Goal: Task Accomplishment & Management: Manage account settings

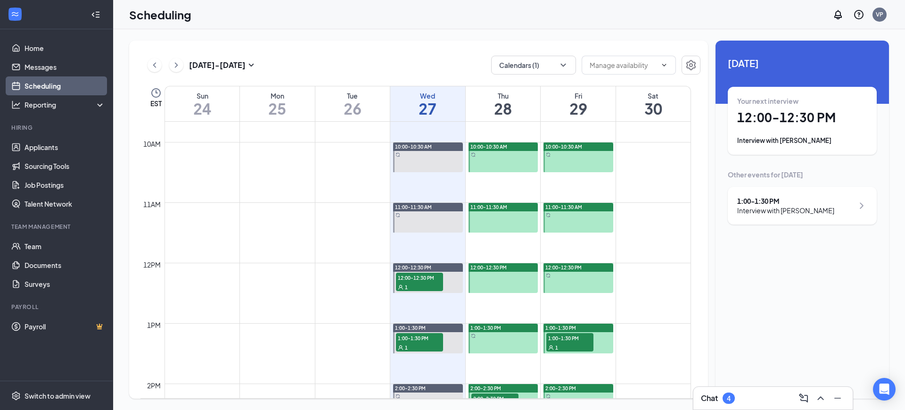
scroll to position [581, 0]
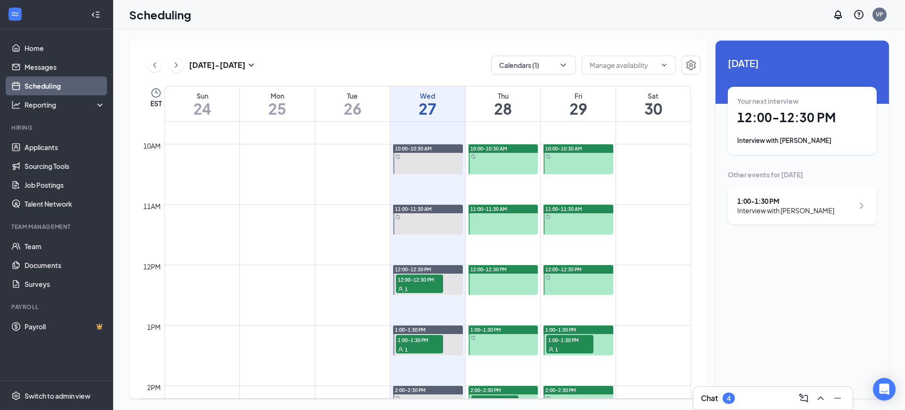
click at [747, 404] on div "Chat 4" at bounding box center [773, 397] width 144 height 15
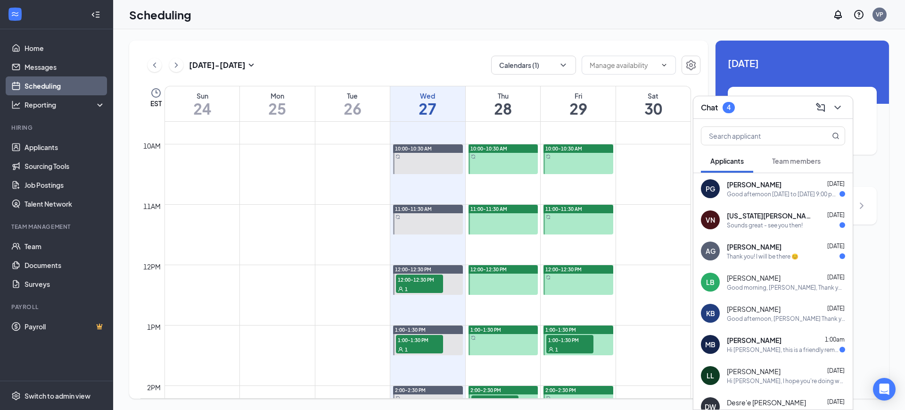
click at [754, 197] on div "Good afternoon [DATE] to [DATE] 9:00 pm to 7:00 AM [DATE] to [DATE] 5:00 pm to …" at bounding box center [783, 194] width 113 height 8
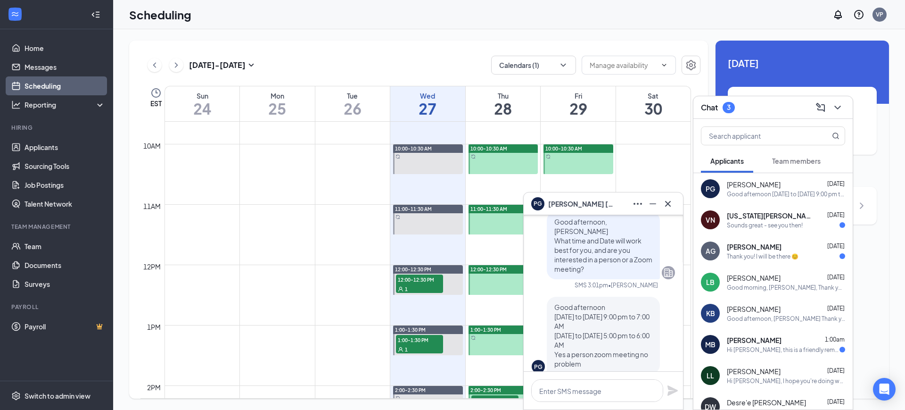
scroll to position [0, 0]
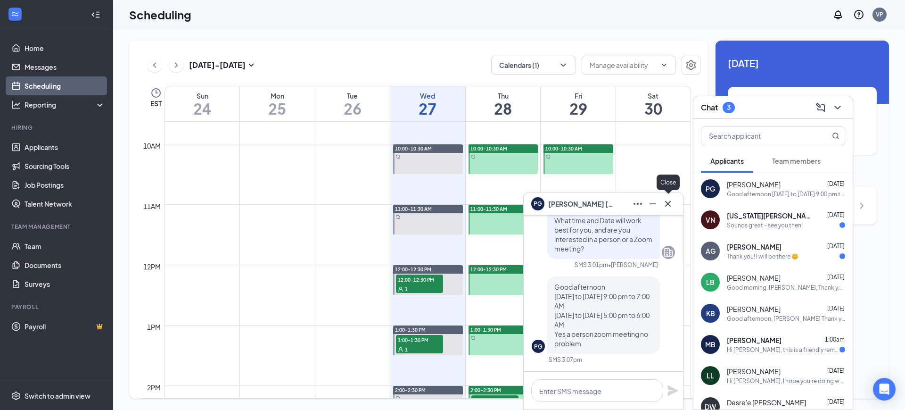
click at [672, 198] on icon "Cross" at bounding box center [667, 203] width 11 height 11
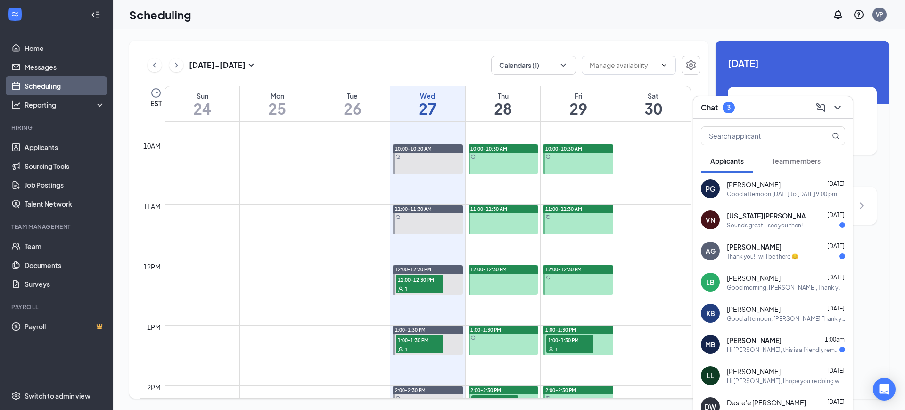
click at [795, 233] on div "VN [US_STATE][PERSON_NAME] [DATE] Sounds great - see you then!" at bounding box center [772, 219] width 159 height 31
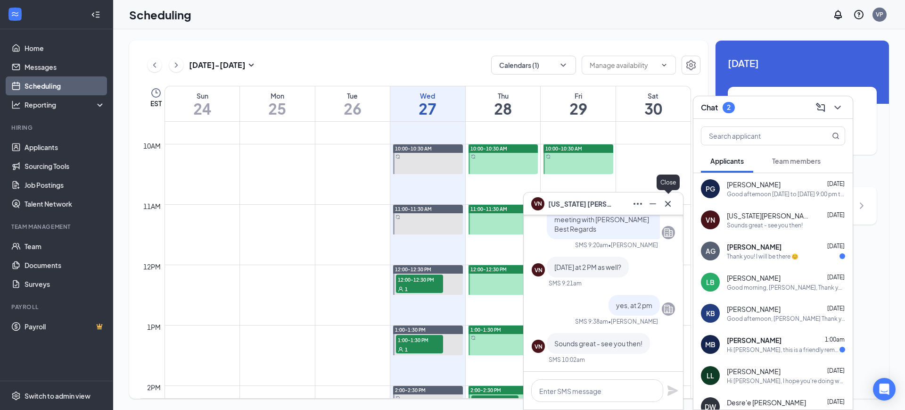
click at [666, 205] on icon "Cross" at bounding box center [668, 203] width 6 height 6
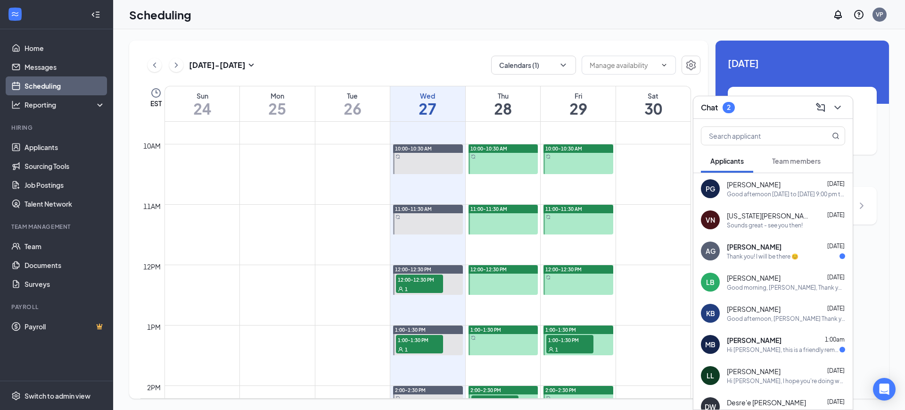
click at [794, 245] on div "[PERSON_NAME] [DATE]" at bounding box center [786, 246] width 118 height 9
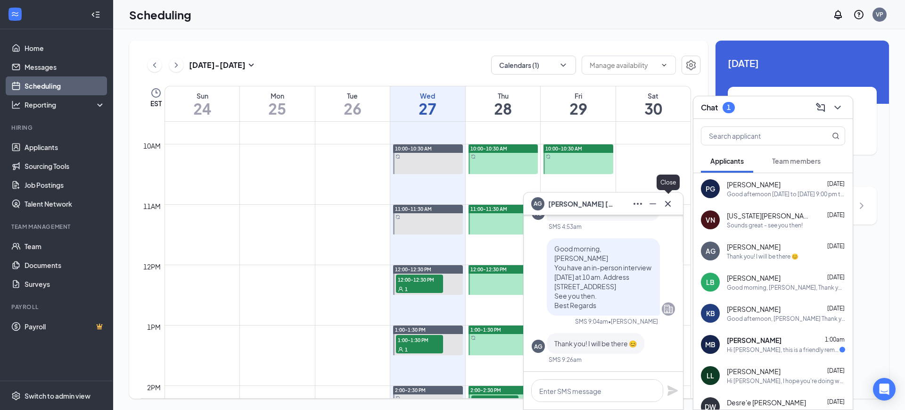
click at [670, 200] on icon "Cross" at bounding box center [668, 203] width 6 height 6
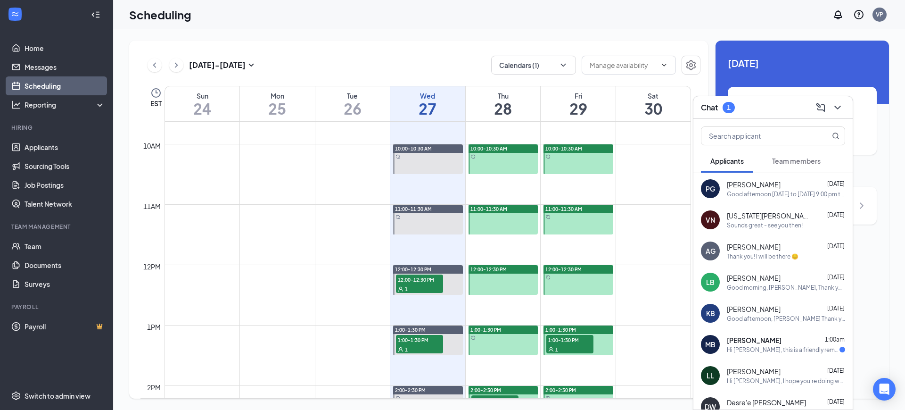
click at [793, 342] on div "[PERSON_NAME] 1:00am" at bounding box center [786, 339] width 118 height 9
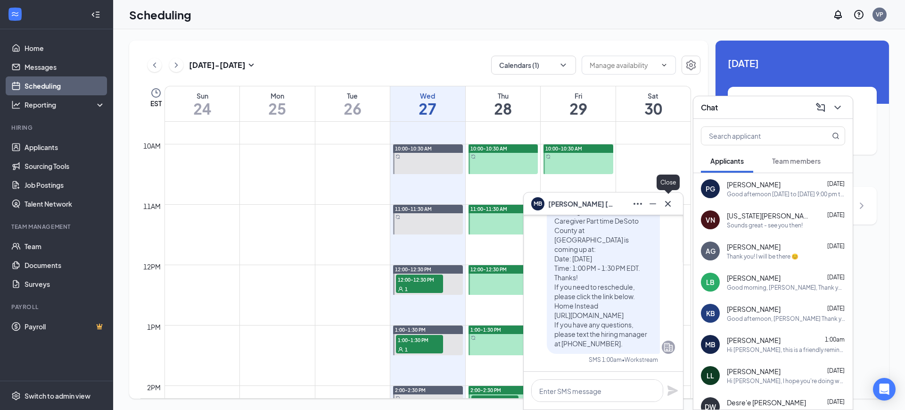
click at [672, 201] on icon "Cross" at bounding box center [667, 203] width 11 height 11
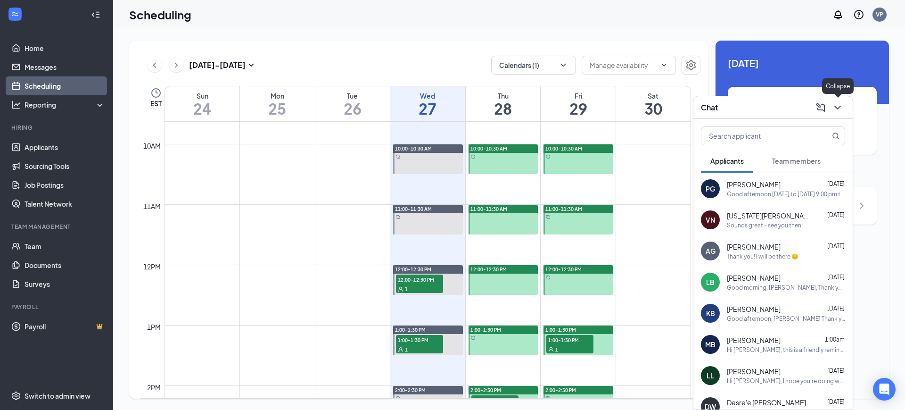
click at [836, 105] on icon "ChevronDown" at bounding box center [837, 107] width 11 height 11
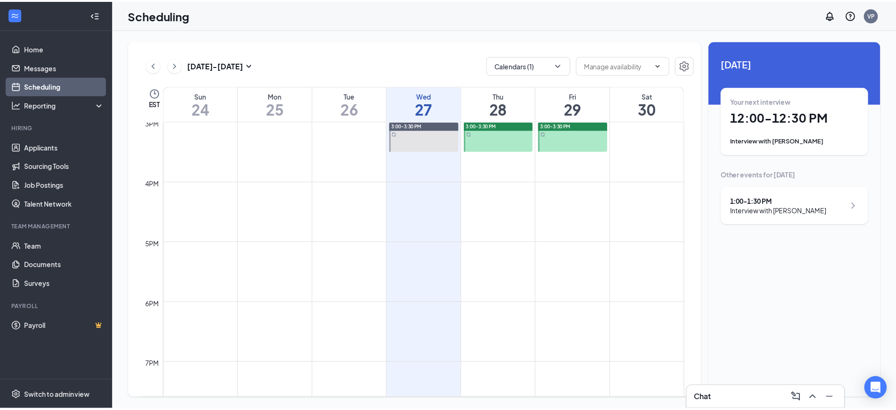
scroll to position [522, 0]
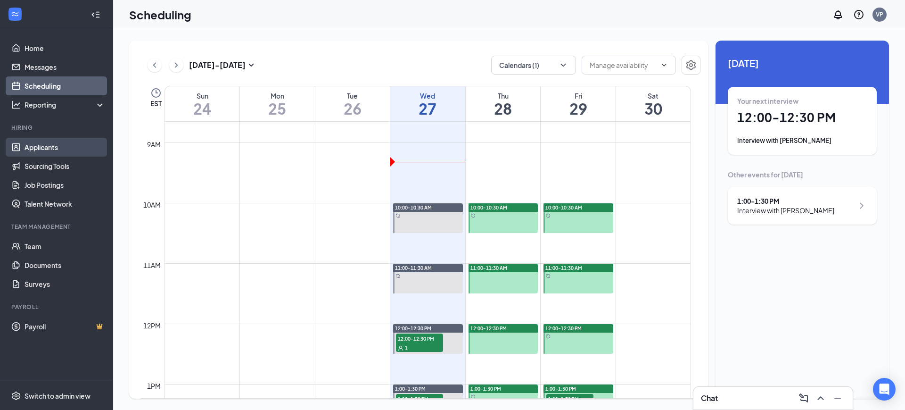
click at [35, 147] on link "Applicants" at bounding box center [65, 147] width 81 height 19
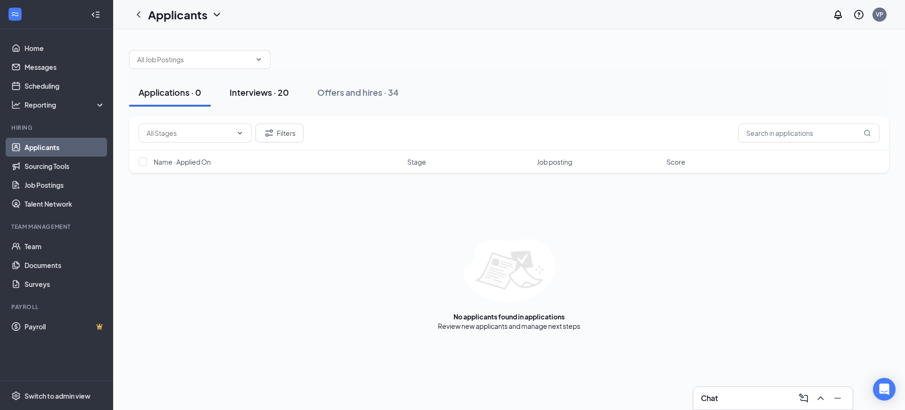
click at [273, 88] on div "Interviews · 20" at bounding box center [259, 92] width 59 height 12
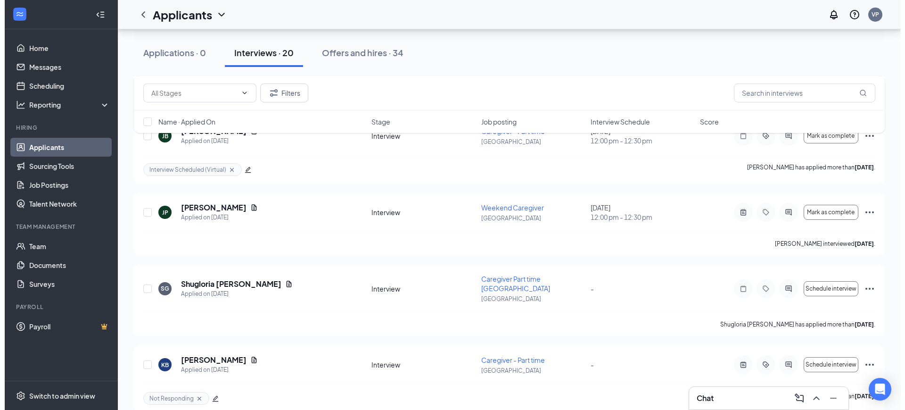
scroll to position [589, 0]
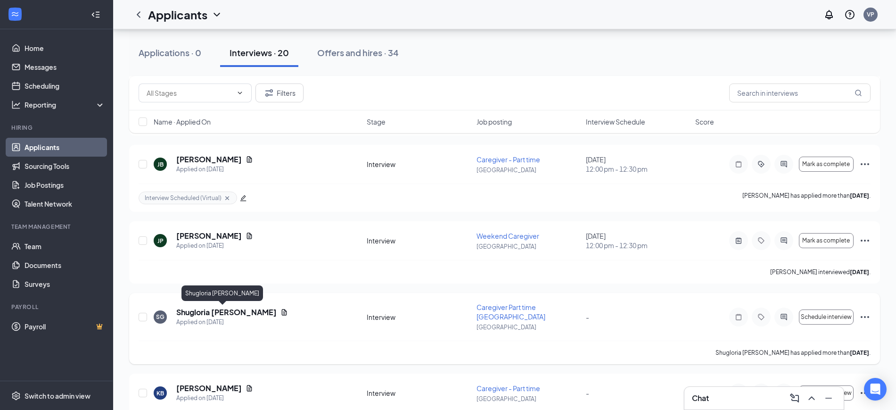
click at [206, 313] on h5 "Shugloria [PERSON_NAME]" at bounding box center [226, 312] width 100 height 10
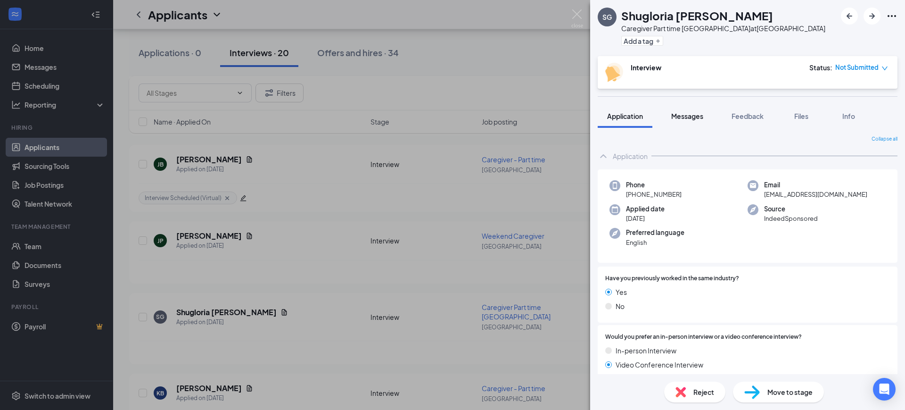
click at [698, 106] on button "Messages" at bounding box center [687, 116] width 51 height 24
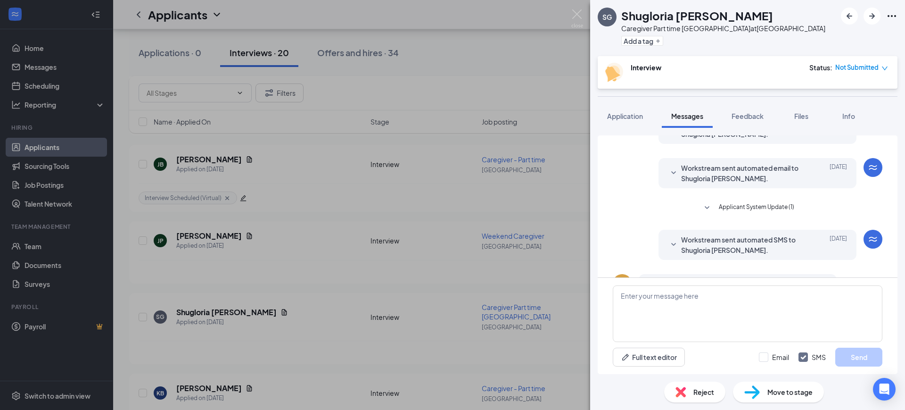
scroll to position [141, 0]
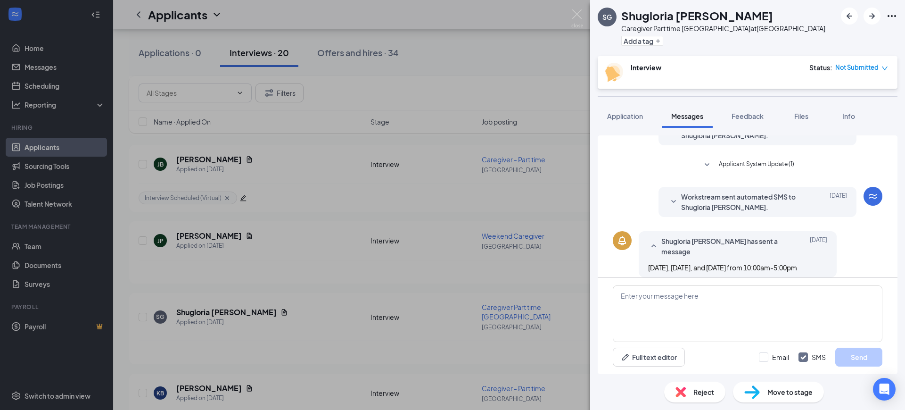
click at [584, 12] on div "SG Shugloria [PERSON_NAME] Caregiver Part time DeSoto County at [GEOGRAPHIC_DAT…" at bounding box center [452, 205] width 905 height 410
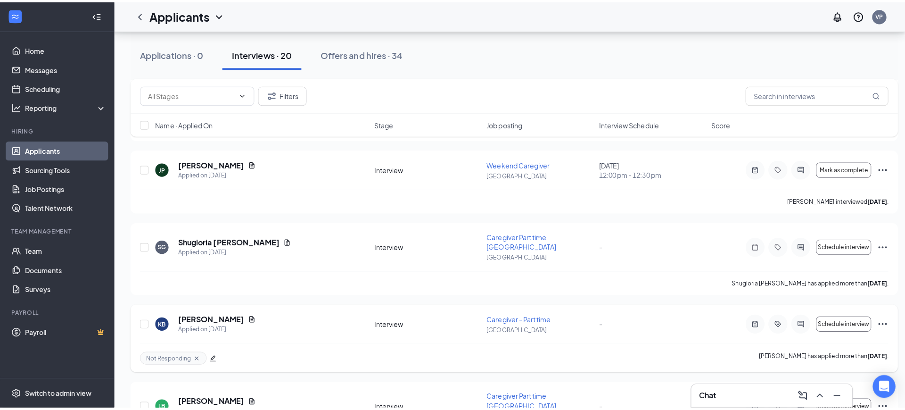
scroll to position [707, 0]
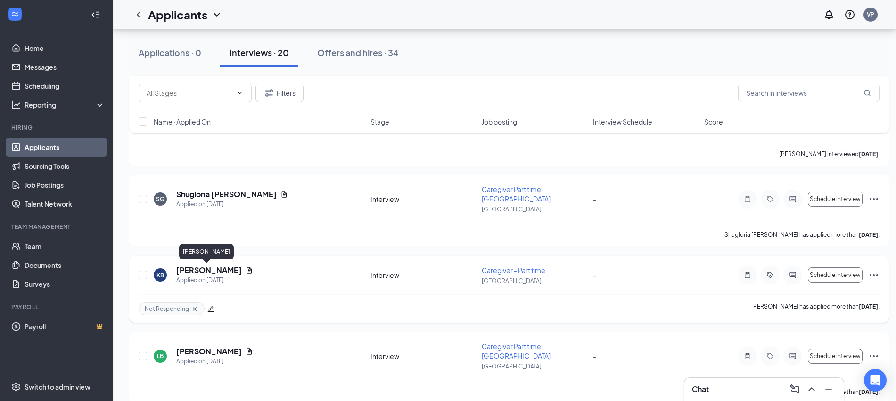
click at [215, 269] on h5 "[PERSON_NAME]" at bounding box center [209, 270] width 66 height 10
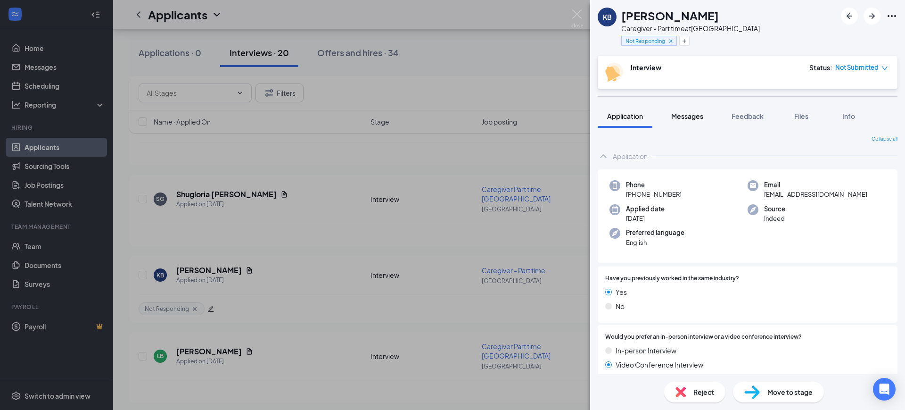
click at [691, 108] on button "Messages" at bounding box center [687, 116] width 51 height 24
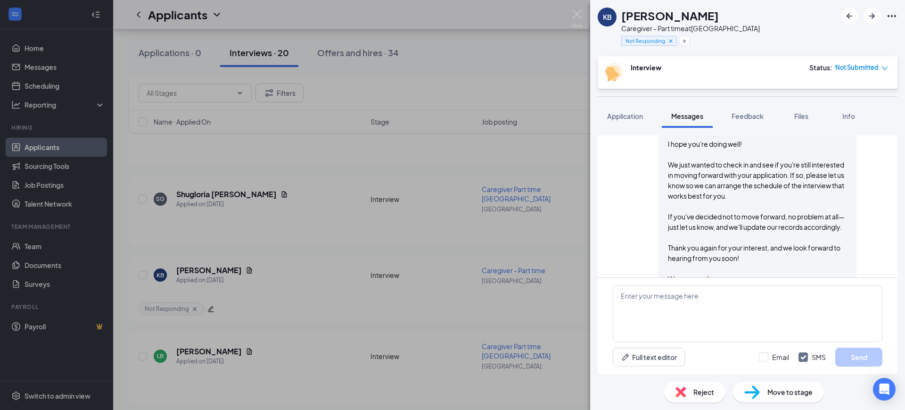
scroll to position [453, 0]
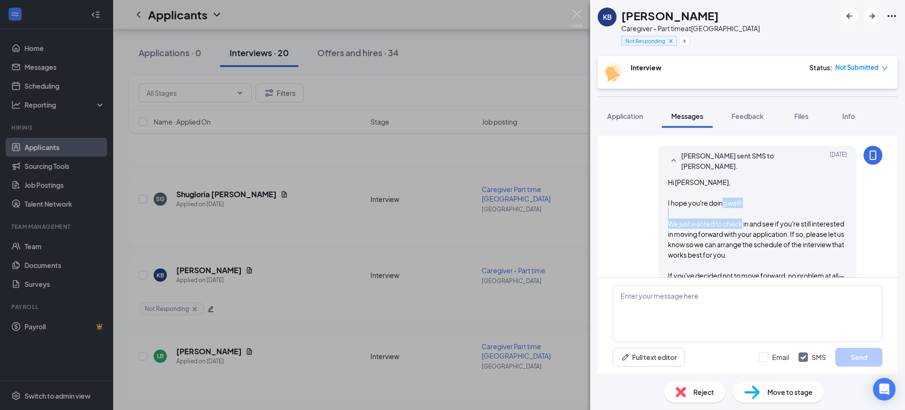
drag, startPoint x: 670, startPoint y: 217, endPoint x: 778, endPoint y: 229, distance: 108.1
click at [776, 229] on div "Hi [PERSON_NAME], I hope you're doing well! We just wanted to check in and see …" at bounding box center [757, 265] width 179 height 176
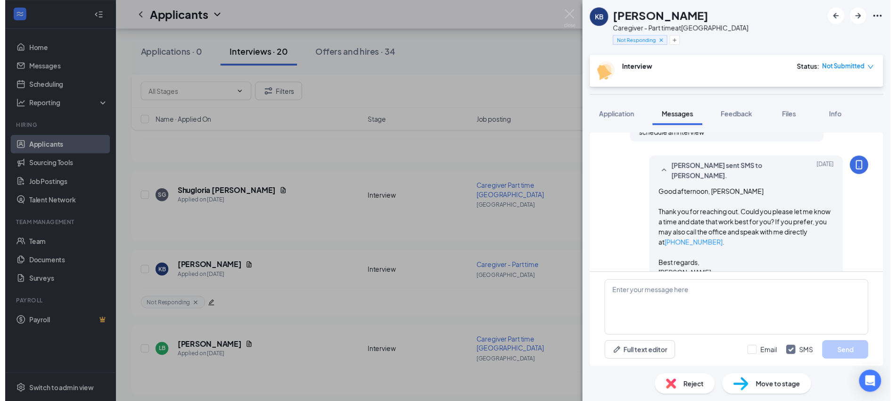
scroll to position [747, 0]
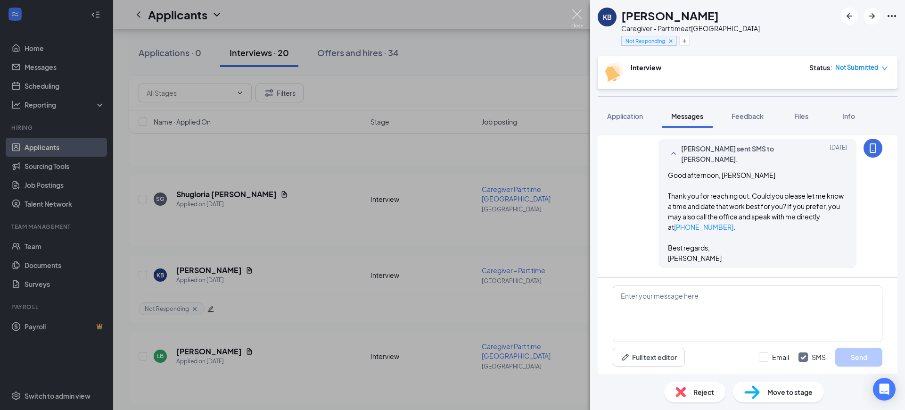
click at [574, 13] on img at bounding box center [577, 18] width 12 height 18
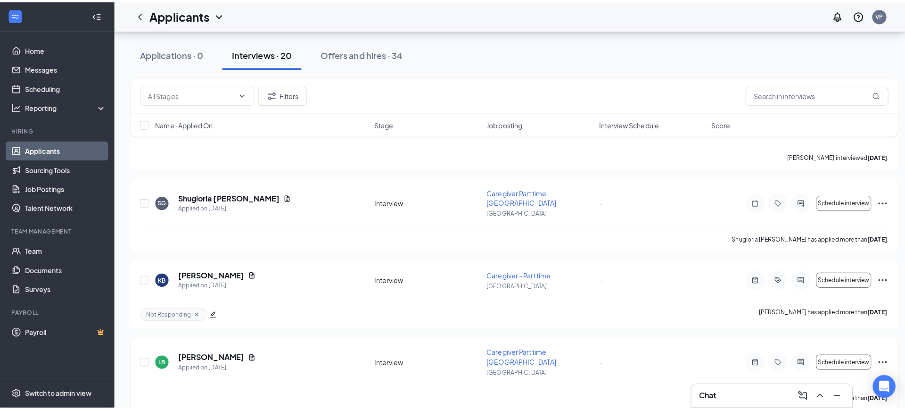
scroll to position [766, 0]
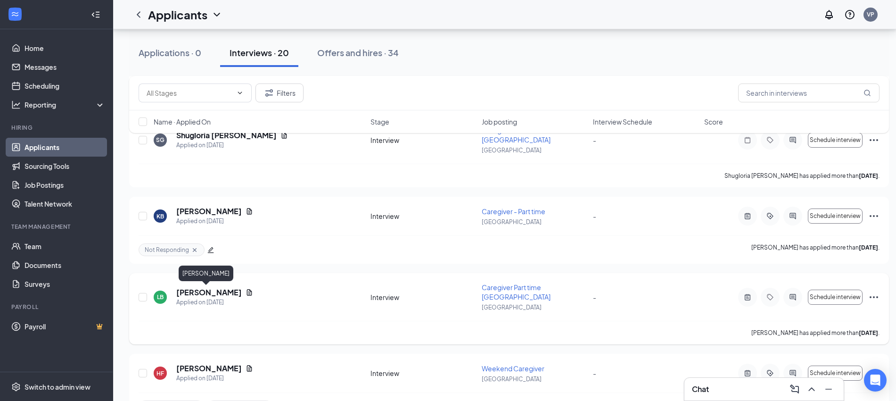
click at [189, 288] on h5 "[PERSON_NAME]" at bounding box center [209, 292] width 66 height 10
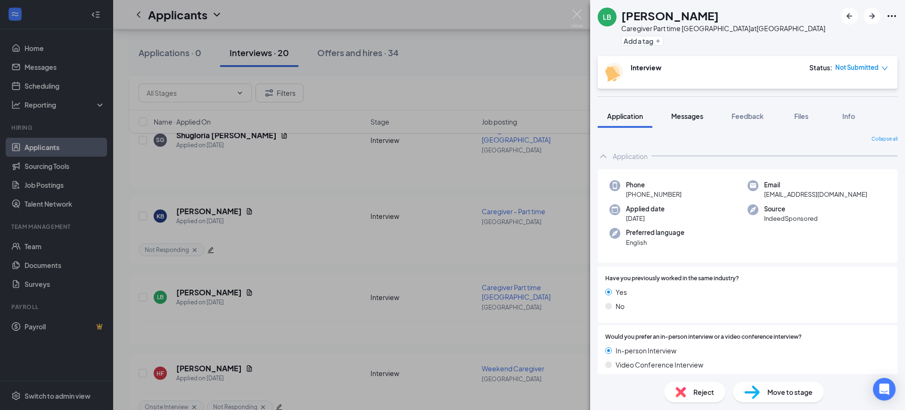
click at [691, 115] on span "Messages" at bounding box center [687, 116] width 32 height 8
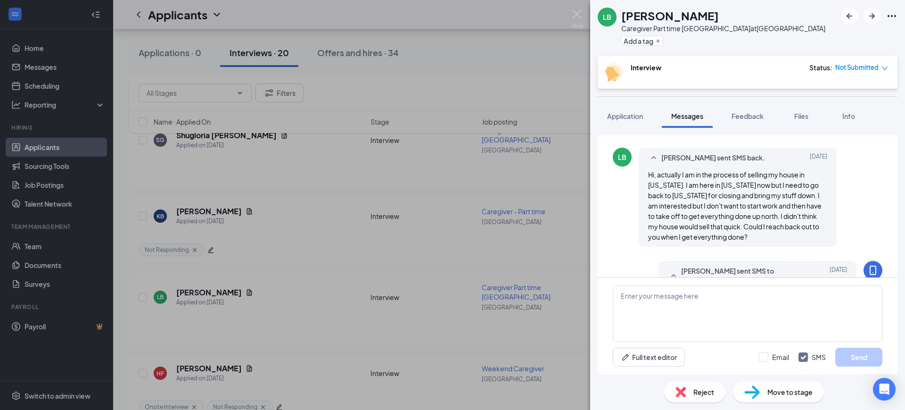
scroll to position [692, 0]
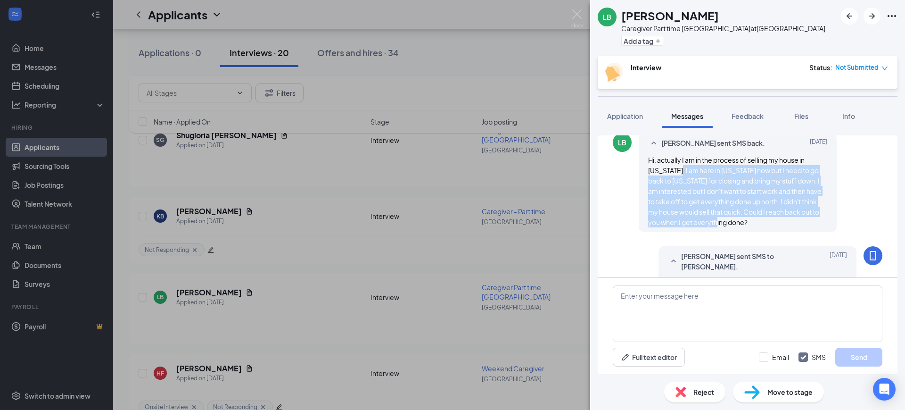
drag, startPoint x: 676, startPoint y: 170, endPoint x: 824, endPoint y: 226, distance: 158.3
click at [824, 226] on div "Hi, actually I am in the process of selling my house in [US_STATE]. I am here i…" at bounding box center [737, 191] width 179 height 73
click at [751, 222] on div "Hi, actually I am in the process of selling my house in [US_STATE]. I am here i…" at bounding box center [737, 191] width 179 height 73
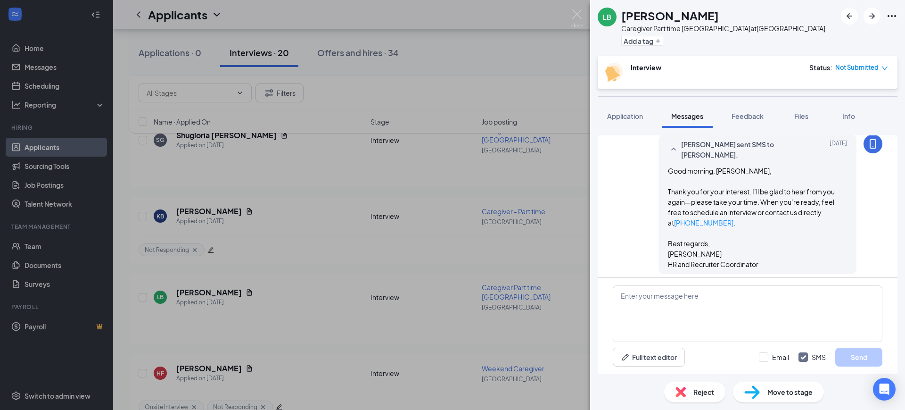
scroll to position [809, 0]
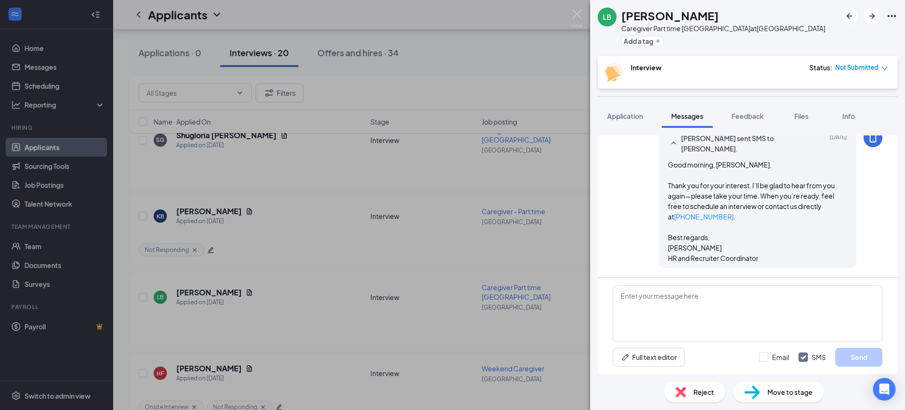
click at [802, 214] on div "Good morning, [PERSON_NAME], Thank you for your interest. I’ll be glad to hear …" at bounding box center [757, 211] width 179 height 104
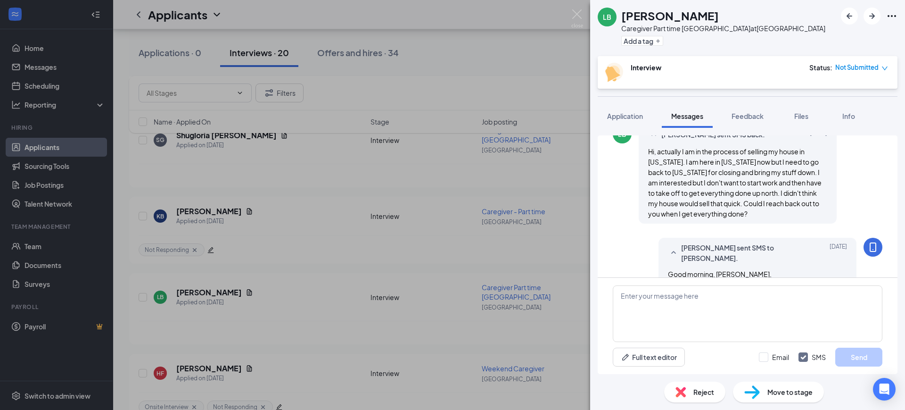
scroll to position [574, 0]
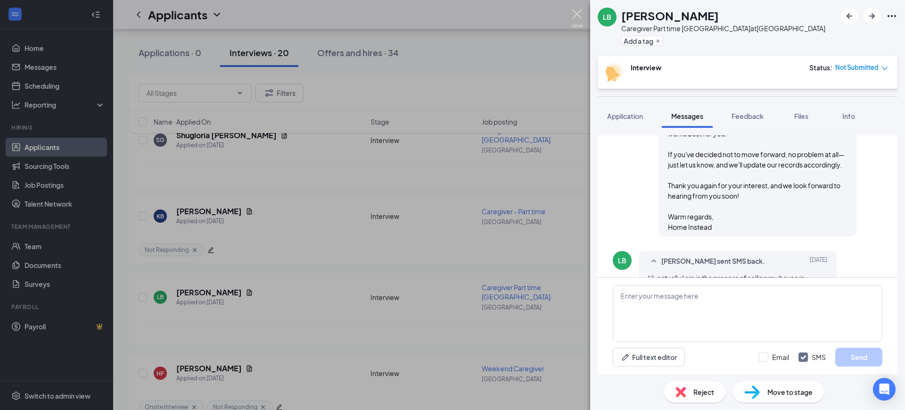
click at [577, 13] on img at bounding box center [577, 18] width 12 height 18
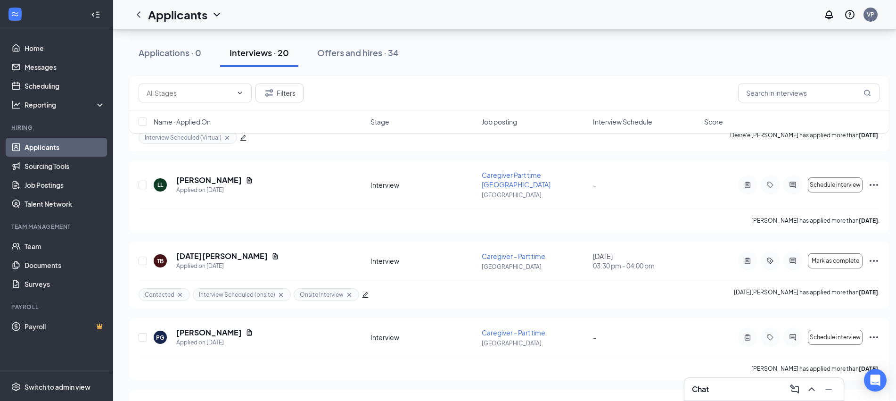
scroll to position [1349, 0]
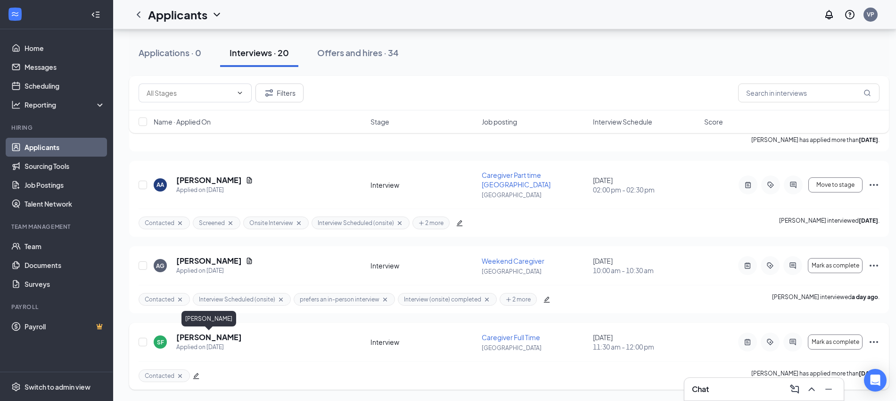
click at [228, 340] on h5 "[PERSON_NAME]" at bounding box center [209, 337] width 66 height 10
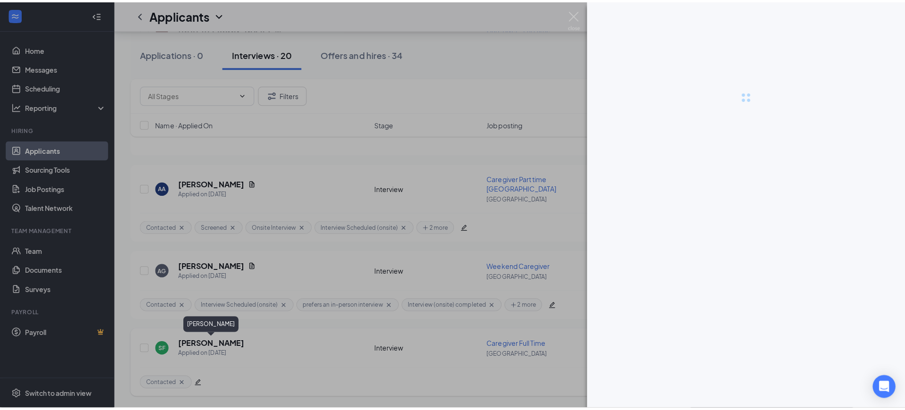
scroll to position [1340, 0]
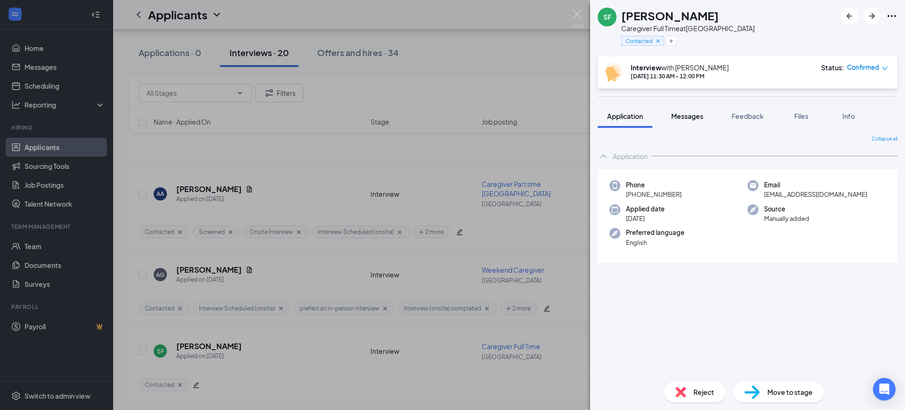
click at [681, 118] on span "Messages" at bounding box center [687, 116] width 32 height 8
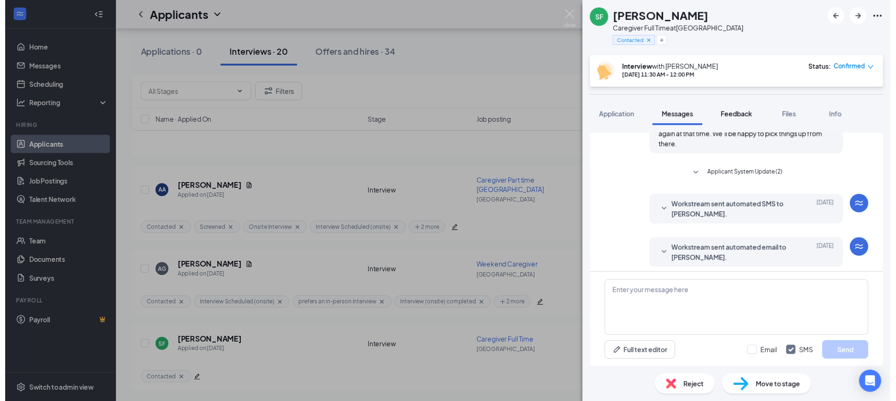
scroll to position [429, 0]
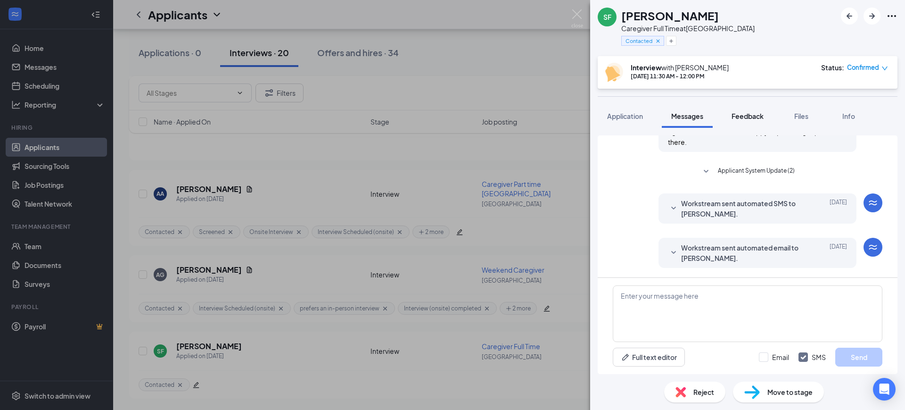
click at [744, 117] on span "Feedback" at bounding box center [748, 116] width 32 height 8
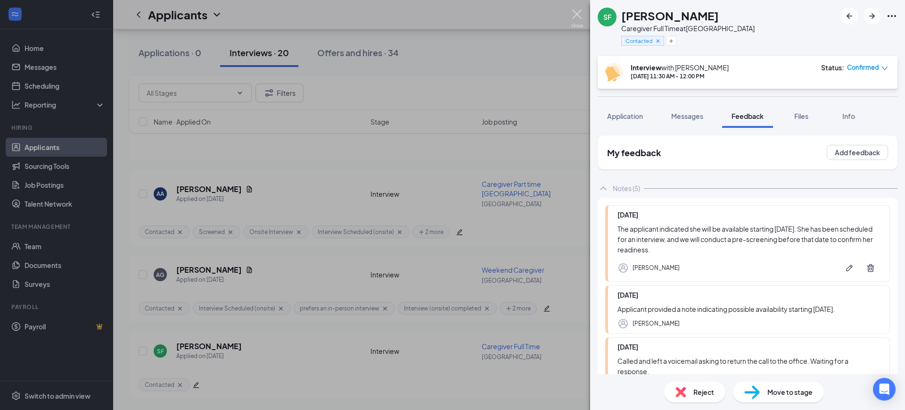
click at [580, 23] on img at bounding box center [577, 18] width 12 height 18
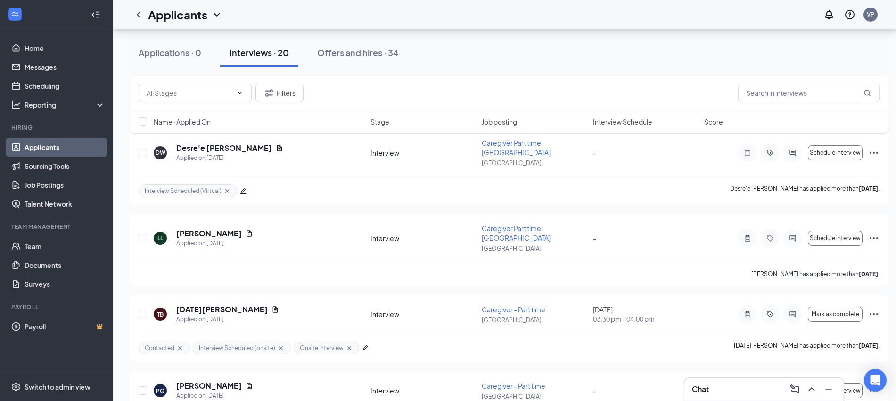
scroll to position [1046, 0]
